Goal: Use online tool/utility: Utilize a website feature to perform a specific function

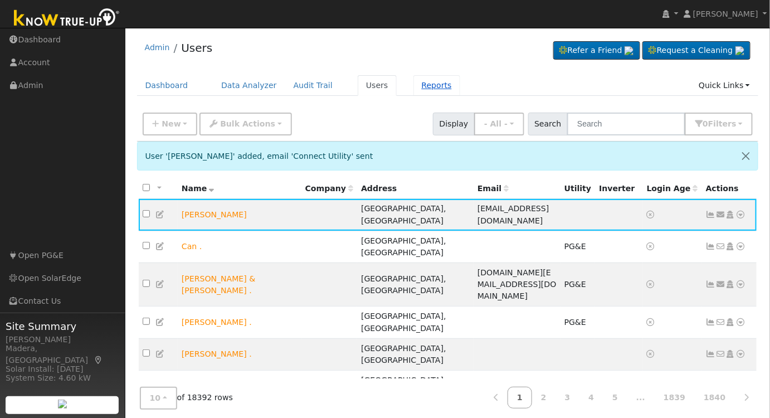
drag, startPoint x: 411, startPoint y: 77, endPoint x: 411, endPoint y: 95, distance: 18.4
click at [413, 77] on link "Reports" at bounding box center [436, 85] width 47 height 21
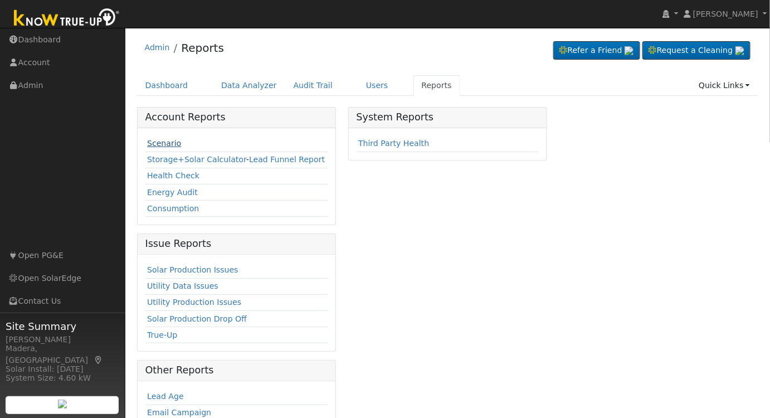
click at [170, 139] on link "Scenario" at bounding box center [164, 143] width 34 height 9
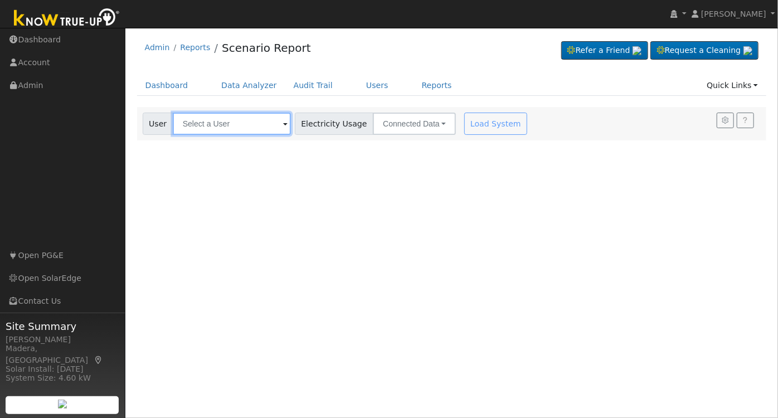
click at [251, 121] on input "text" at bounding box center [232, 124] width 118 height 22
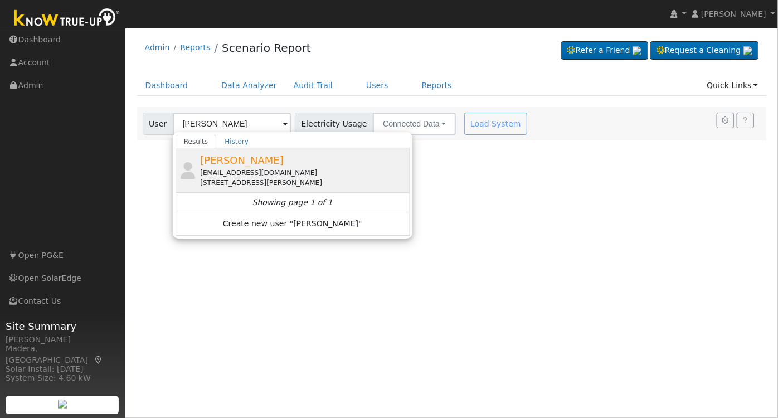
click at [241, 165] on span "[PERSON_NAME]" at bounding box center [242, 160] width 84 height 12
type input "[PERSON_NAME]"
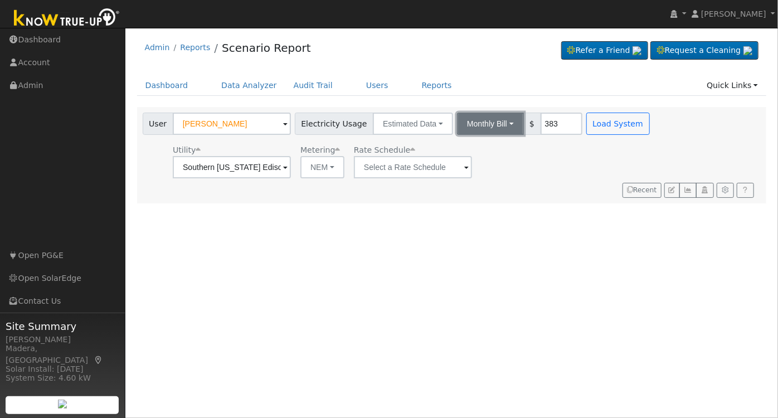
click at [485, 121] on button "Monthly Bill" at bounding box center [490, 124] width 67 height 22
click at [456, 147] on link "Annual Consumption" at bounding box center [475, 148] width 97 height 16
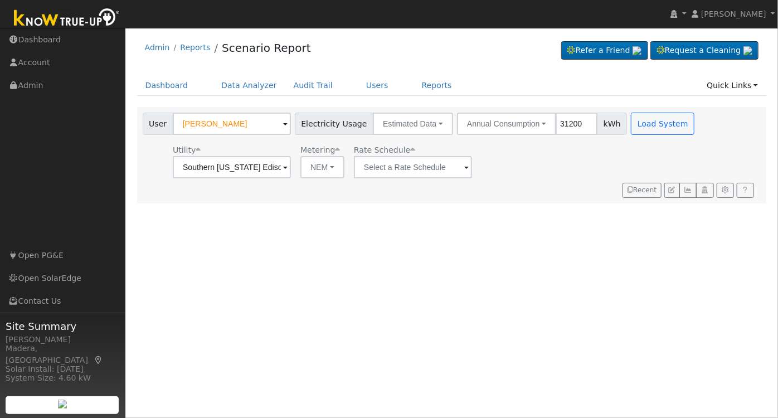
type input "31200"
click at [564, 202] on div "User Profile First name Last name Email Email Notifications No Emails No Emails…" at bounding box center [451, 223] width 652 height 390
click at [393, 173] on input "text" at bounding box center [413, 167] width 118 height 22
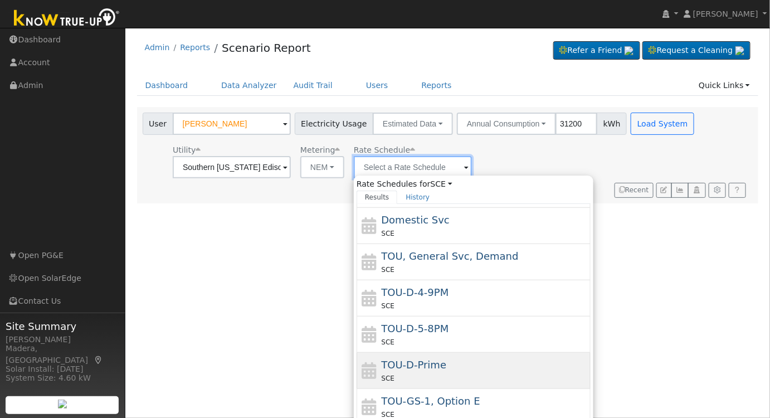
scroll to position [101, 0]
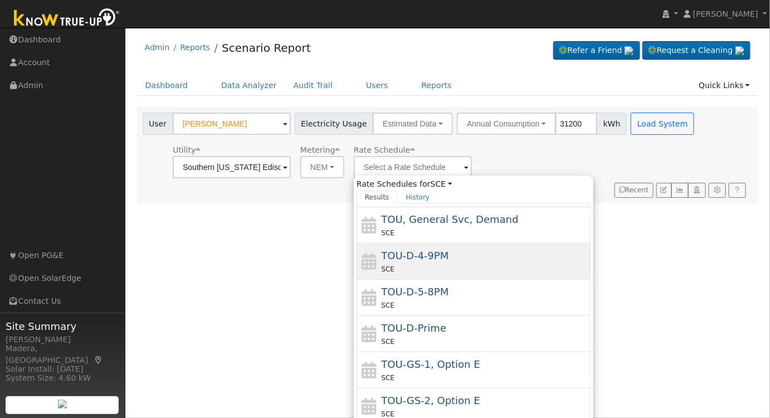
click at [438, 263] on div "SCE" at bounding box center [485, 269] width 207 height 12
type input "TOU-D-4-9PM"
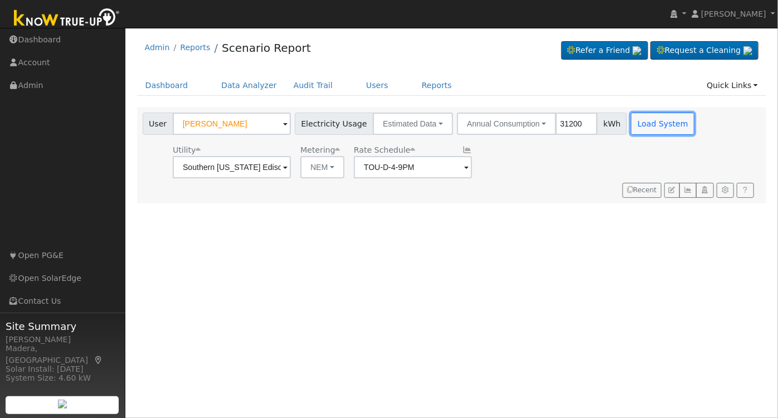
click at [648, 133] on button "Load System" at bounding box center [663, 124] width 64 height 22
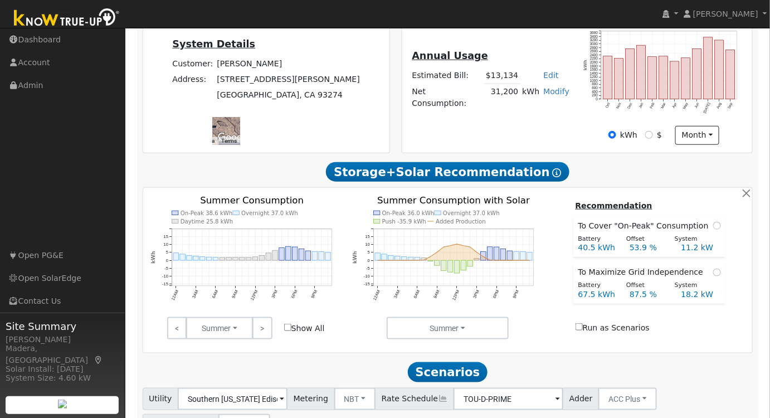
scroll to position [360, 0]
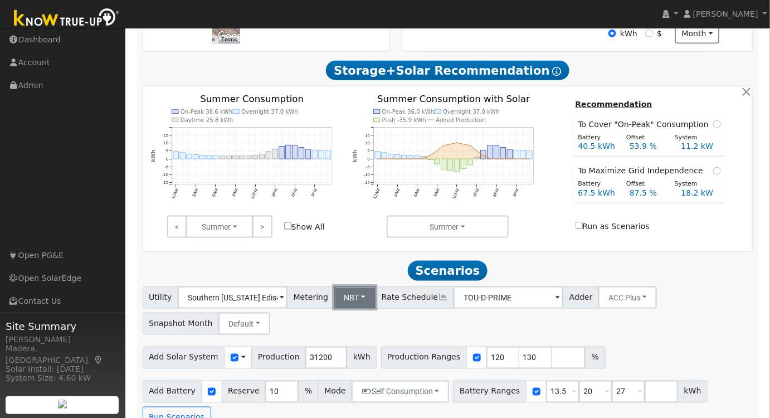
click at [342, 305] on button "NBT" at bounding box center [355, 297] width 42 height 22
click at [340, 326] on link "NEM" at bounding box center [364, 322] width 77 height 16
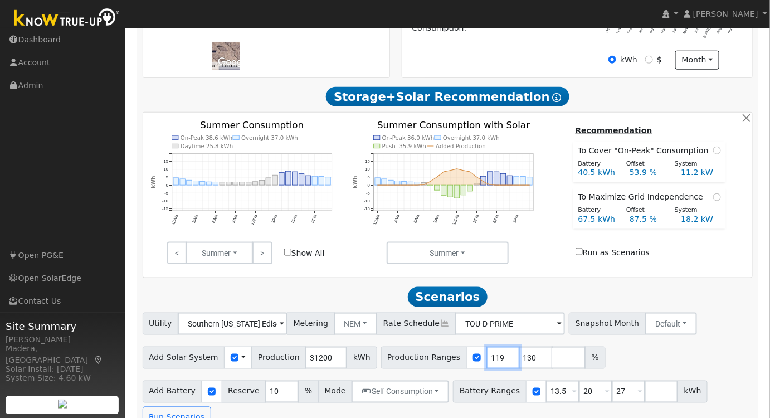
click at [486, 364] on input "119" at bounding box center [502, 357] width 33 height 22
click at [486, 364] on input "118" at bounding box center [502, 357] width 33 height 22
click at [486, 364] on input "117" at bounding box center [502, 357] width 33 height 22
click at [486, 364] on input "116" at bounding box center [502, 357] width 33 height 22
click at [486, 364] on input "115" at bounding box center [502, 357] width 33 height 22
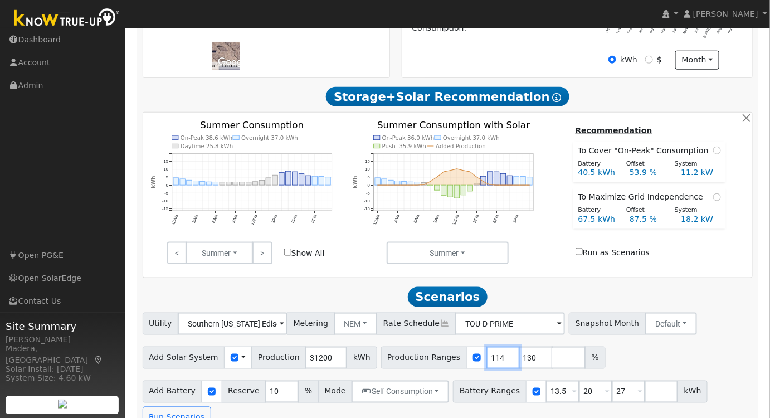
click at [486, 364] on input "114" at bounding box center [502, 357] width 33 height 22
click at [486, 364] on input "113" at bounding box center [502, 357] width 33 height 22
click at [486, 364] on input "112" at bounding box center [502, 357] width 33 height 22
click at [486, 364] on input "111" at bounding box center [502, 357] width 33 height 22
click at [486, 364] on input "110" at bounding box center [502, 357] width 33 height 22
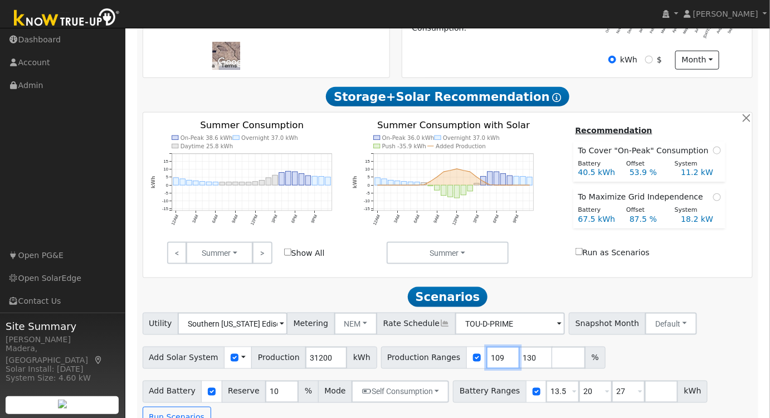
click at [486, 364] on input "109" at bounding box center [502, 357] width 33 height 22
click at [486, 364] on input "108" at bounding box center [502, 357] width 33 height 22
click at [486, 364] on input "107" at bounding box center [502, 357] width 33 height 22
click at [486, 364] on input "106" at bounding box center [502, 357] width 33 height 22
click at [486, 364] on input "105" at bounding box center [502, 357] width 33 height 22
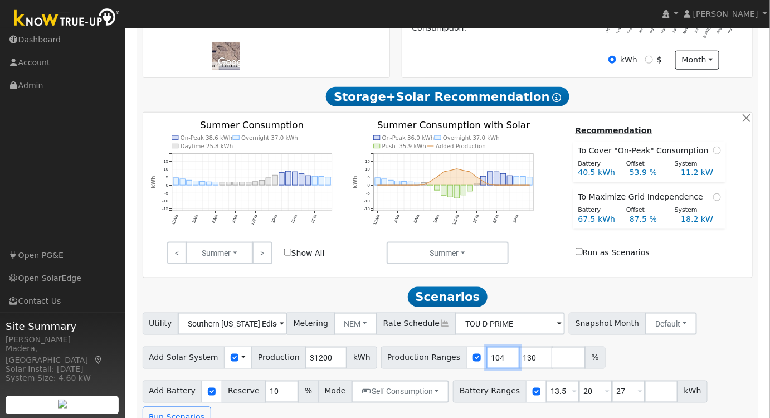
click at [486, 364] on input "104" at bounding box center [502, 357] width 33 height 22
click at [486, 364] on input "103" at bounding box center [502, 357] width 33 height 22
click at [486, 363] on input "102" at bounding box center [502, 357] width 33 height 22
click at [486, 363] on input "101" at bounding box center [502, 357] width 33 height 22
click at [486, 363] on input "100" at bounding box center [502, 357] width 33 height 22
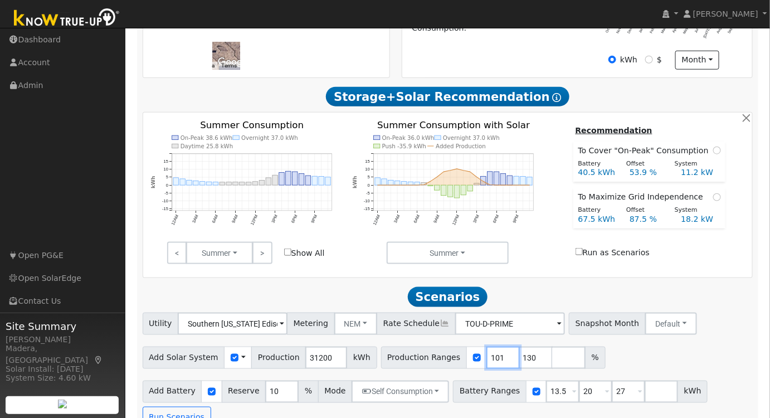
type input "101"
click at [488, 358] on input "101" at bounding box center [502, 357] width 33 height 22
drag, startPoint x: 515, startPoint y: 360, endPoint x: 468, endPoint y: 363, distance: 47.5
type input "131"
click at [519, 363] on input "131" at bounding box center [535, 357] width 33 height 22
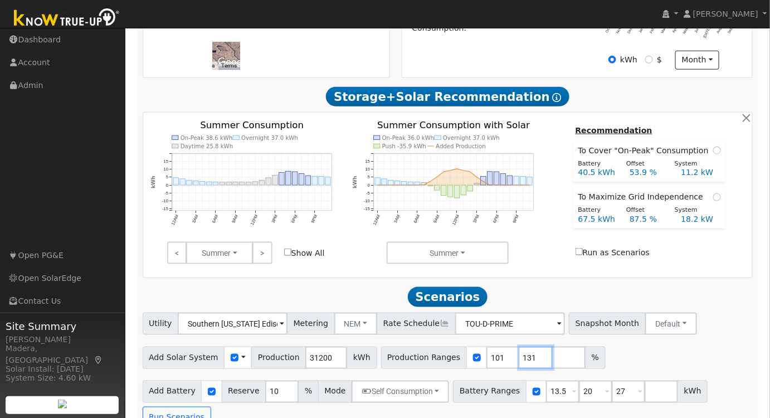
drag, startPoint x: 515, startPoint y: 360, endPoint x: 465, endPoint y: 363, distance: 50.2
click at [465, 363] on div "Production Ranges 101 131 %" at bounding box center [493, 357] width 224 height 22
drag, startPoint x: 548, startPoint y: 399, endPoint x: 489, endPoint y: 387, distance: 60.3
click at [490, 387] on div "Battery Ranges 13.5 Overrides Reserve % Mode None None Self Consumption Peak Sa…" at bounding box center [580, 391] width 255 height 22
type input "20"
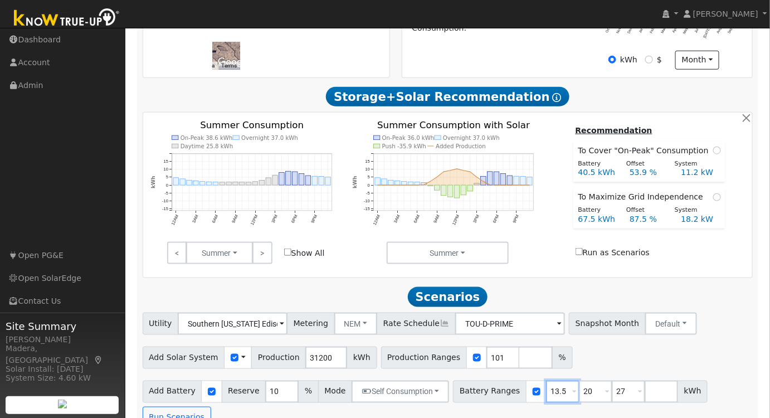
type input "27"
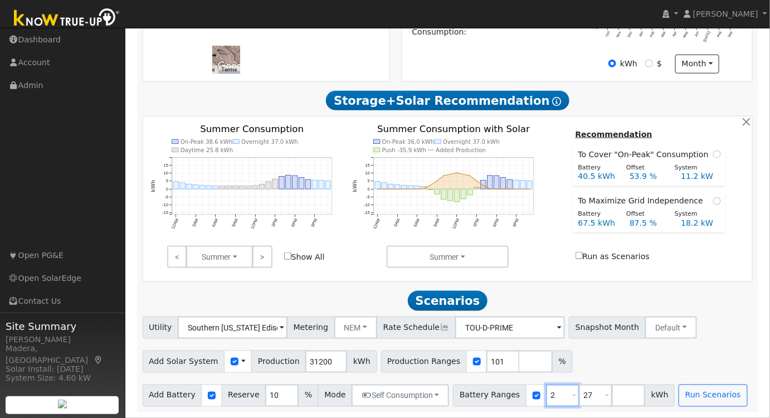
type input "27"
type input "2"
type input "40.5"
click at [594, 369] on div "Add Solar System Use CSV Data Production 31200 kWh Production Ranges 101 %" at bounding box center [447, 359] width 614 height 26
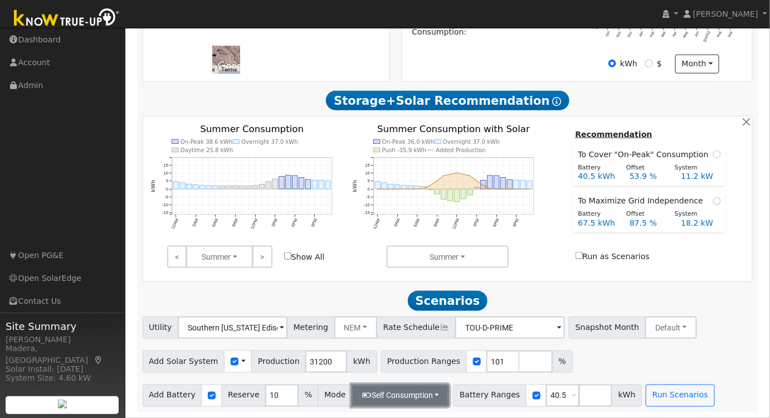
click at [418, 392] on button "Self Consumption" at bounding box center [399, 395] width 97 height 22
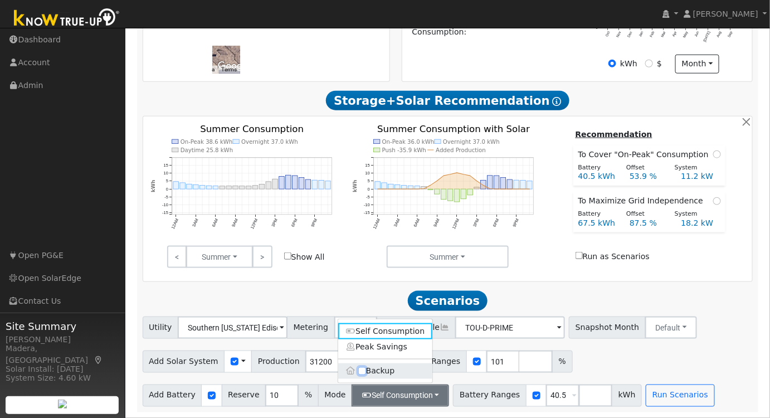
click at [362, 373] on input "Backup" at bounding box center [362, 371] width 8 height 8
checkbox input "true"
type input "20"
click at [566, 362] on div "Add Solar System Use CSV Data Production 31200 kWh Production Ranges 101 %" at bounding box center [447, 359] width 614 height 26
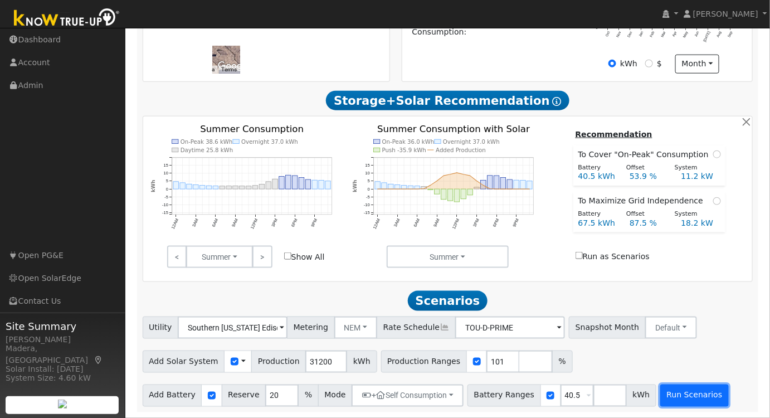
click at [675, 399] on button "Run Scenarios" at bounding box center [694, 395] width 69 height 22
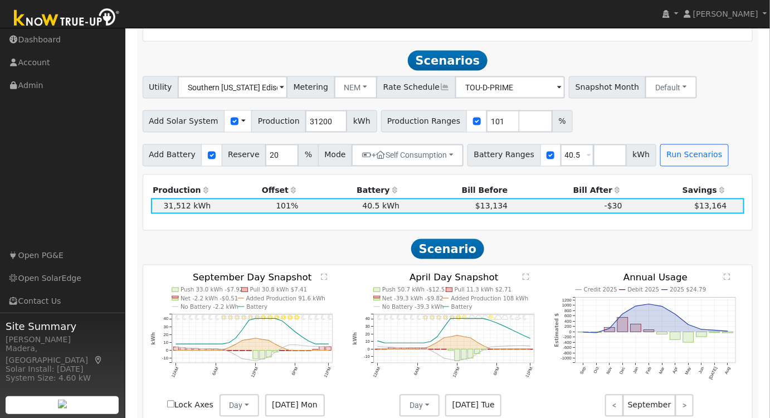
scroll to position [590, 0]
